Goal: Find specific fact

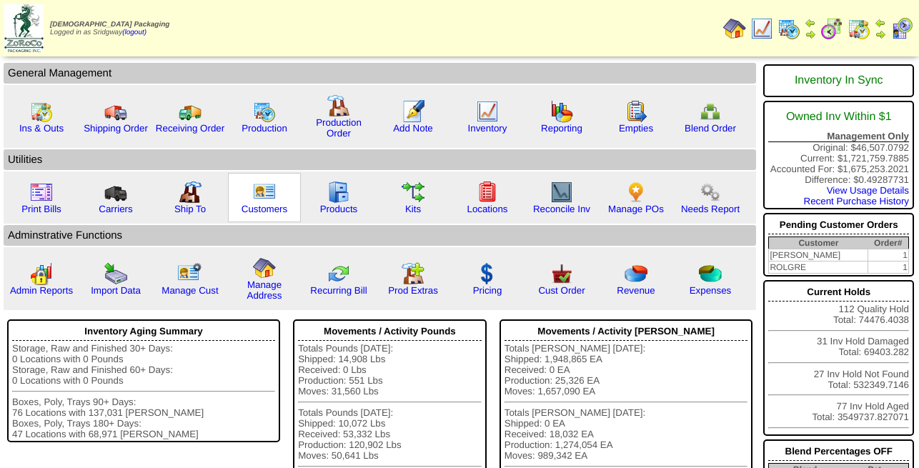
click at [270, 197] on img at bounding box center [264, 192] width 23 height 23
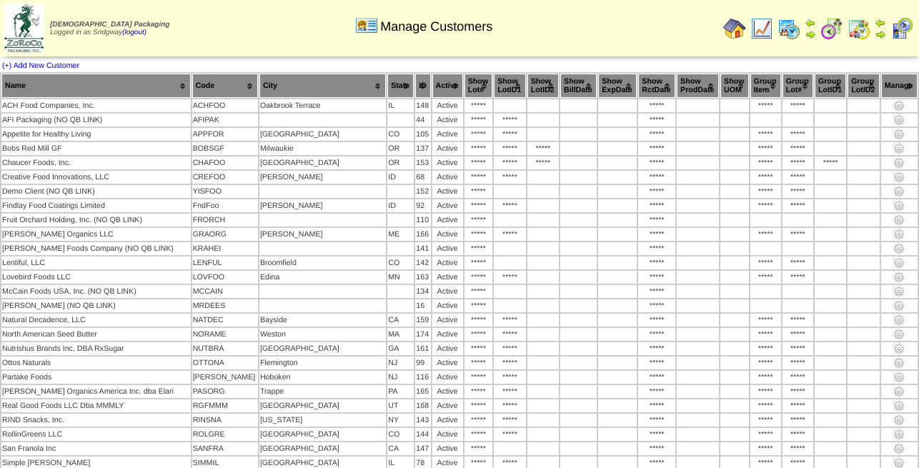
click at [735, 26] on img at bounding box center [734, 28] width 23 height 23
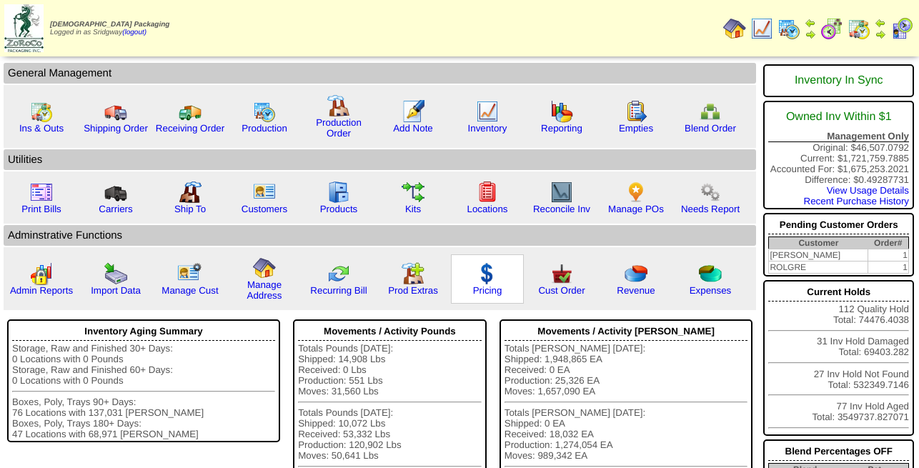
click at [482, 285] on img at bounding box center [487, 273] width 23 height 23
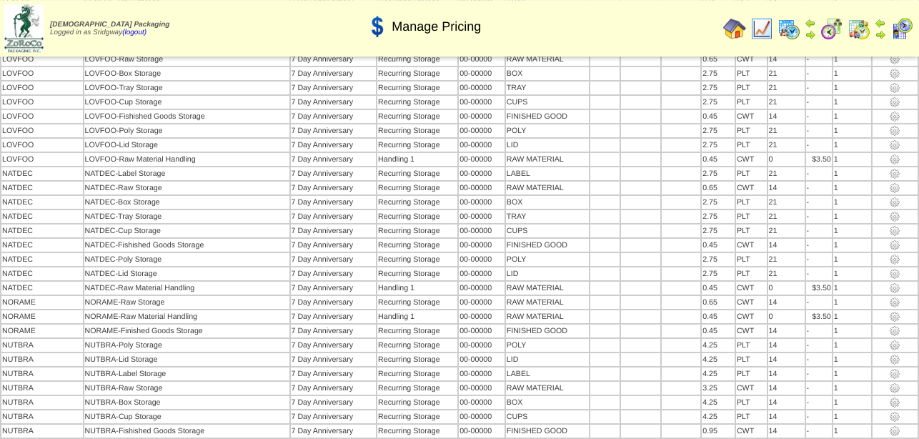
scroll to position [1148, 0]
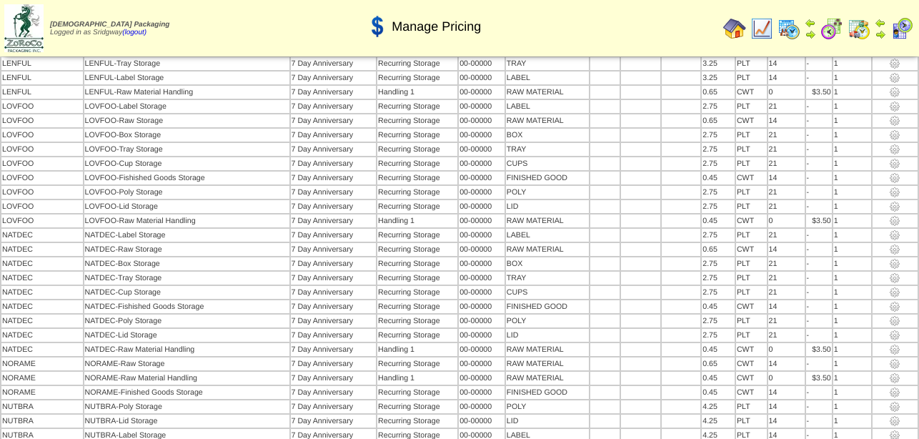
click at [735, 26] on img at bounding box center [734, 28] width 23 height 23
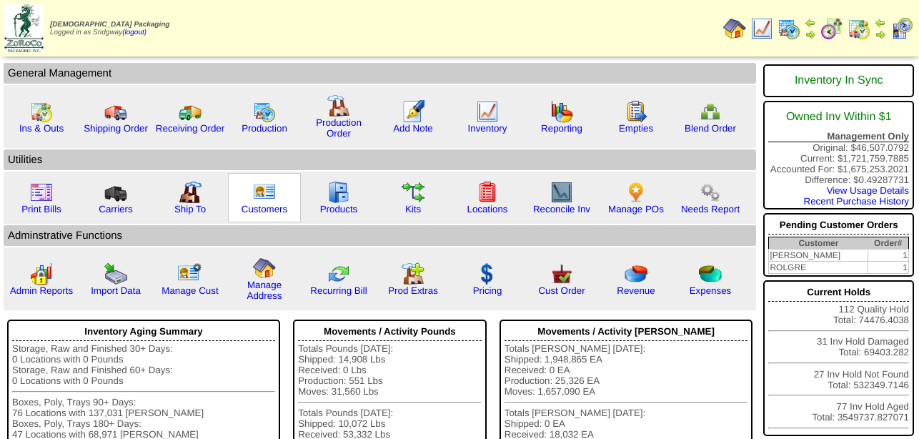
click at [257, 206] on link at bounding box center [264, 200] width 23 height 11
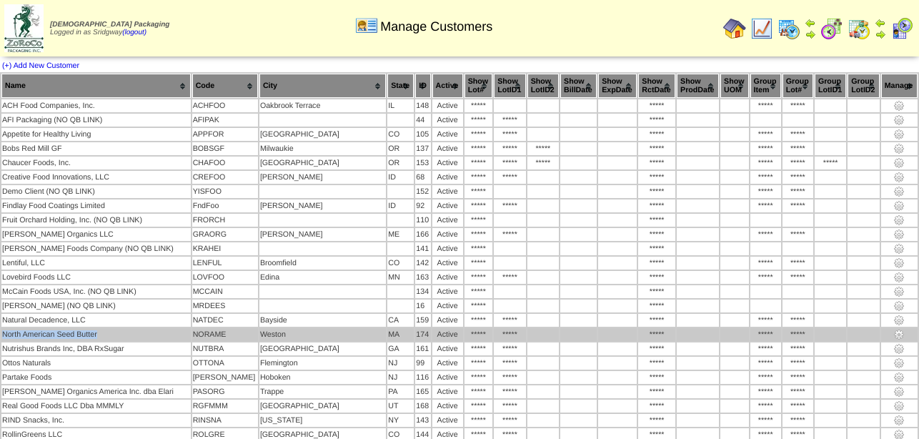
drag, startPoint x: 98, startPoint y: 337, endPoint x: 1, endPoint y: 340, distance: 96.5
click at [1, 340] on td "North American Seed Butter" at bounding box center [95, 334] width 189 height 13
copy td "North American Seed Butter"
drag, startPoint x: 242, startPoint y: 334, endPoint x: 207, endPoint y: 337, distance: 35.2
click at [207, 337] on td "NORAME" at bounding box center [225, 334] width 66 height 13
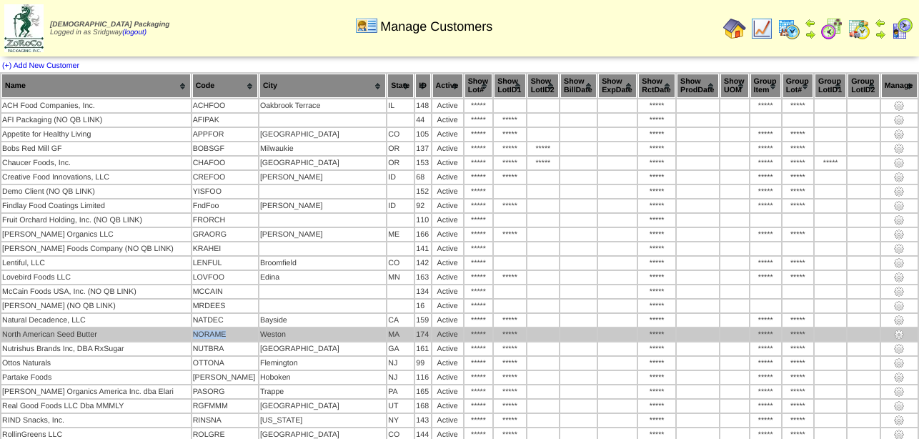
copy td "NORAME"
